Goal: Check status: Check status

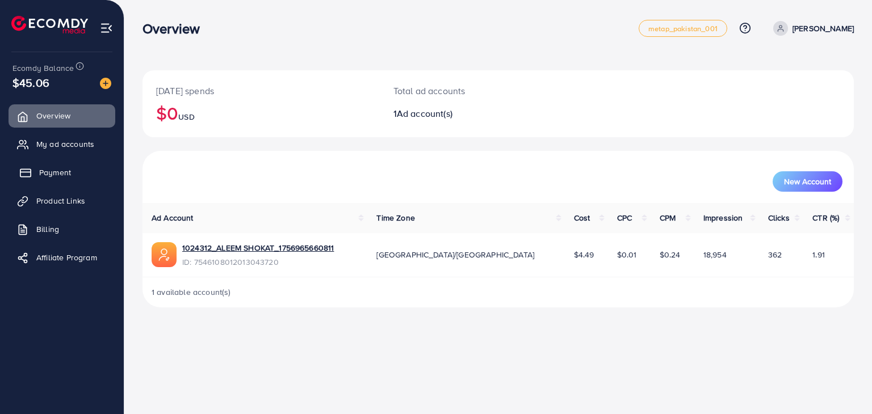
click at [53, 174] on span "Payment" at bounding box center [55, 172] width 32 height 11
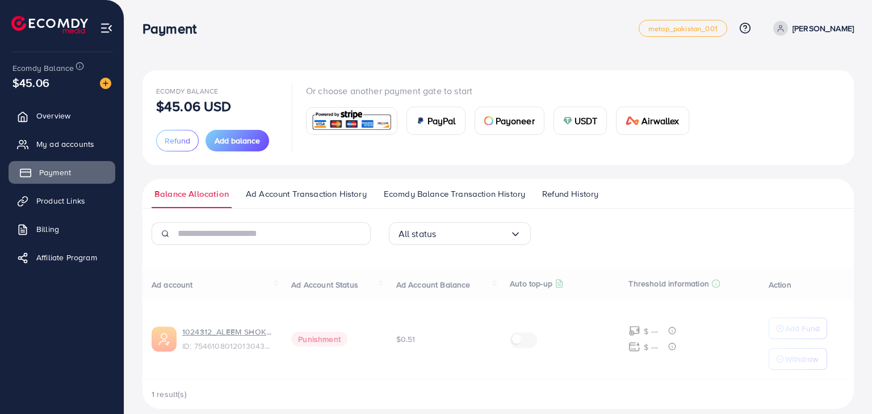
click at [49, 174] on span "Payment" at bounding box center [55, 172] width 32 height 11
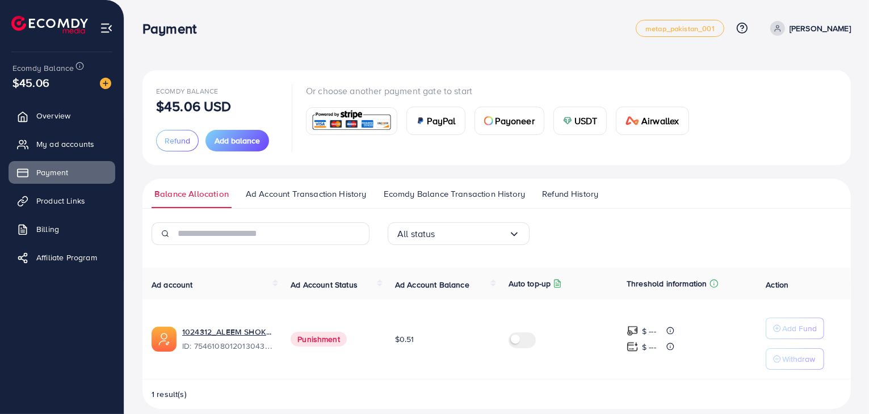
click at [583, 192] on span "Refund History" at bounding box center [570, 194] width 56 height 12
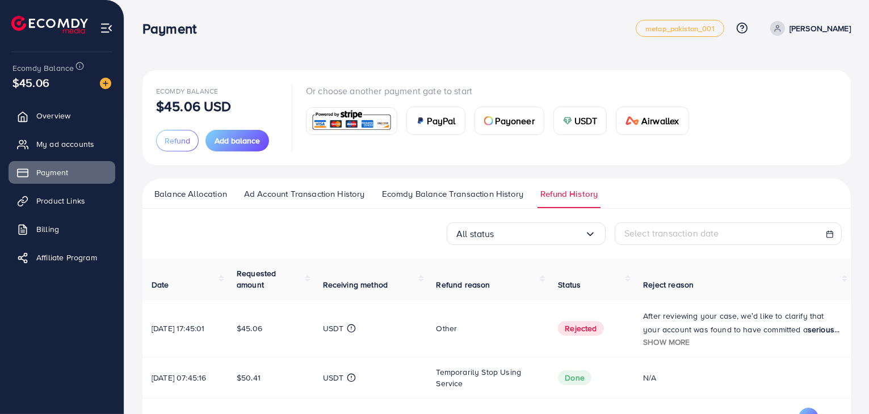
scroll to position [41, 0]
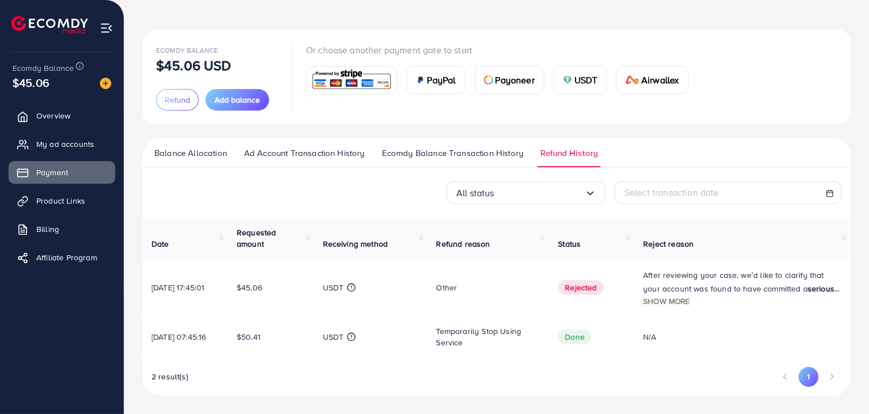
click at [745, 190] on div "Select transaction date" at bounding box center [728, 192] width 208 height 13
select select "*"
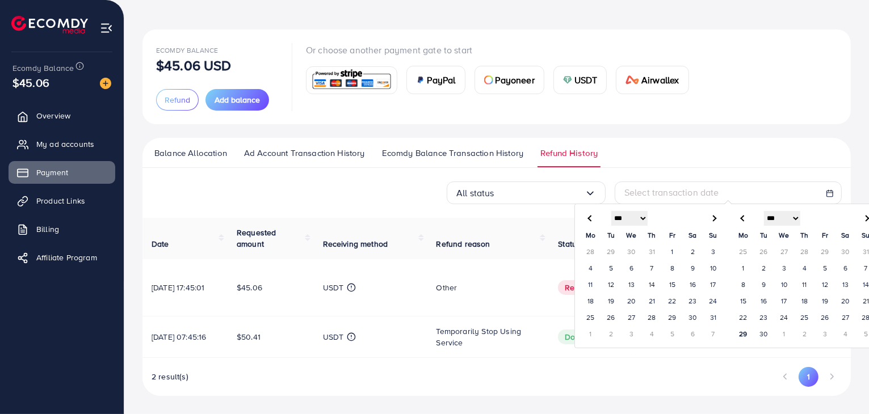
click at [573, 191] on input "Search for option" at bounding box center [539, 193] width 90 height 18
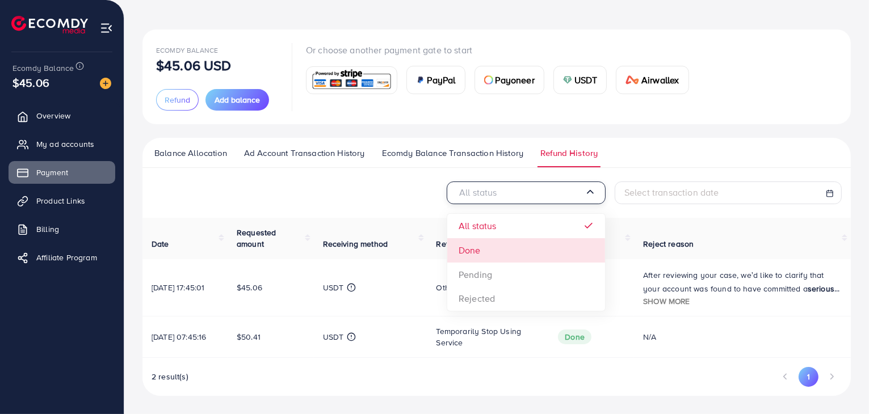
click at [473, 254] on div "All status Loading... All status Done Pending Rejected Select transaction date …" at bounding box center [496, 289] width 708 height 215
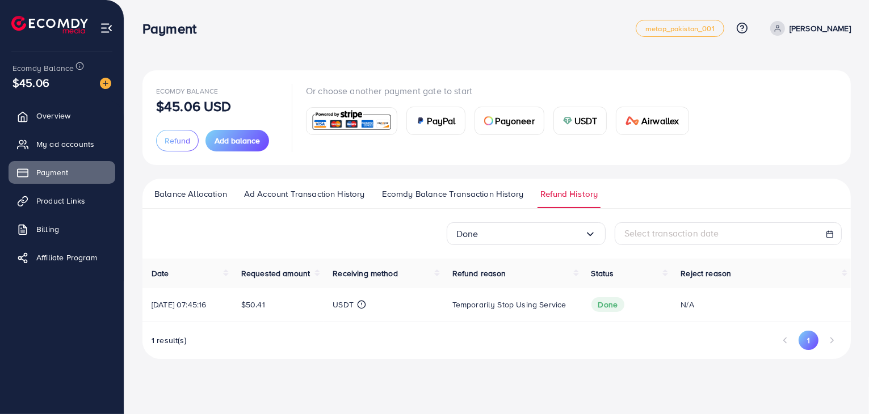
scroll to position [0, 0]
click at [477, 232] on div "Done" at bounding box center [521, 234] width 129 height 18
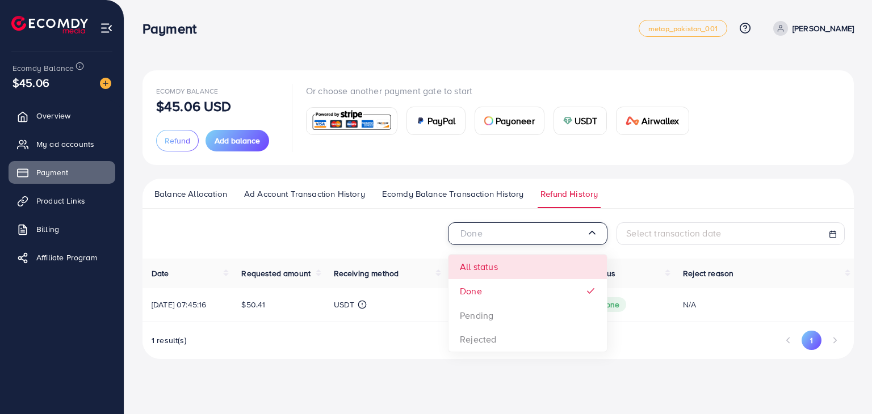
click at [486, 262] on div "Done Loading... All status Done Pending Rejected Select transaction date Date R…" at bounding box center [497, 290] width 711 height 137
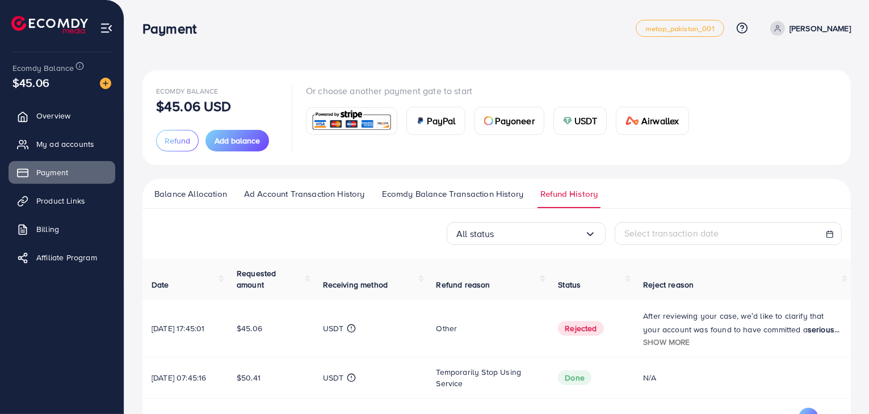
click at [672, 337] on span "Show more" at bounding box center [666, 342] width 47 height 11
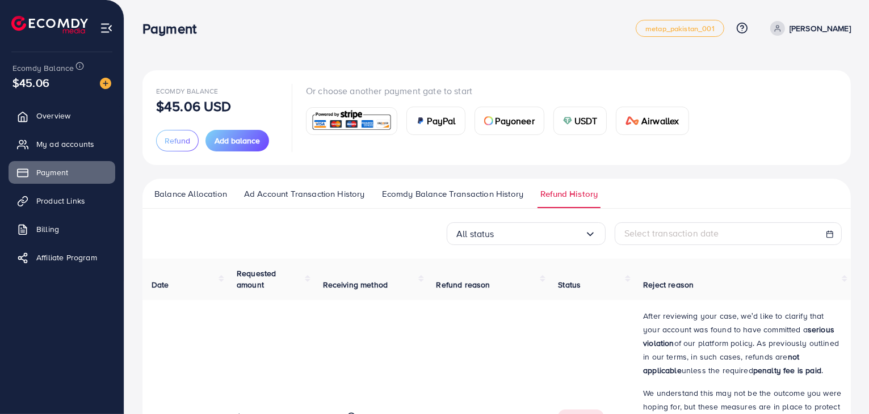
scroll to position [218, 0]
